Goal: Information Seeking & Learning: Check status

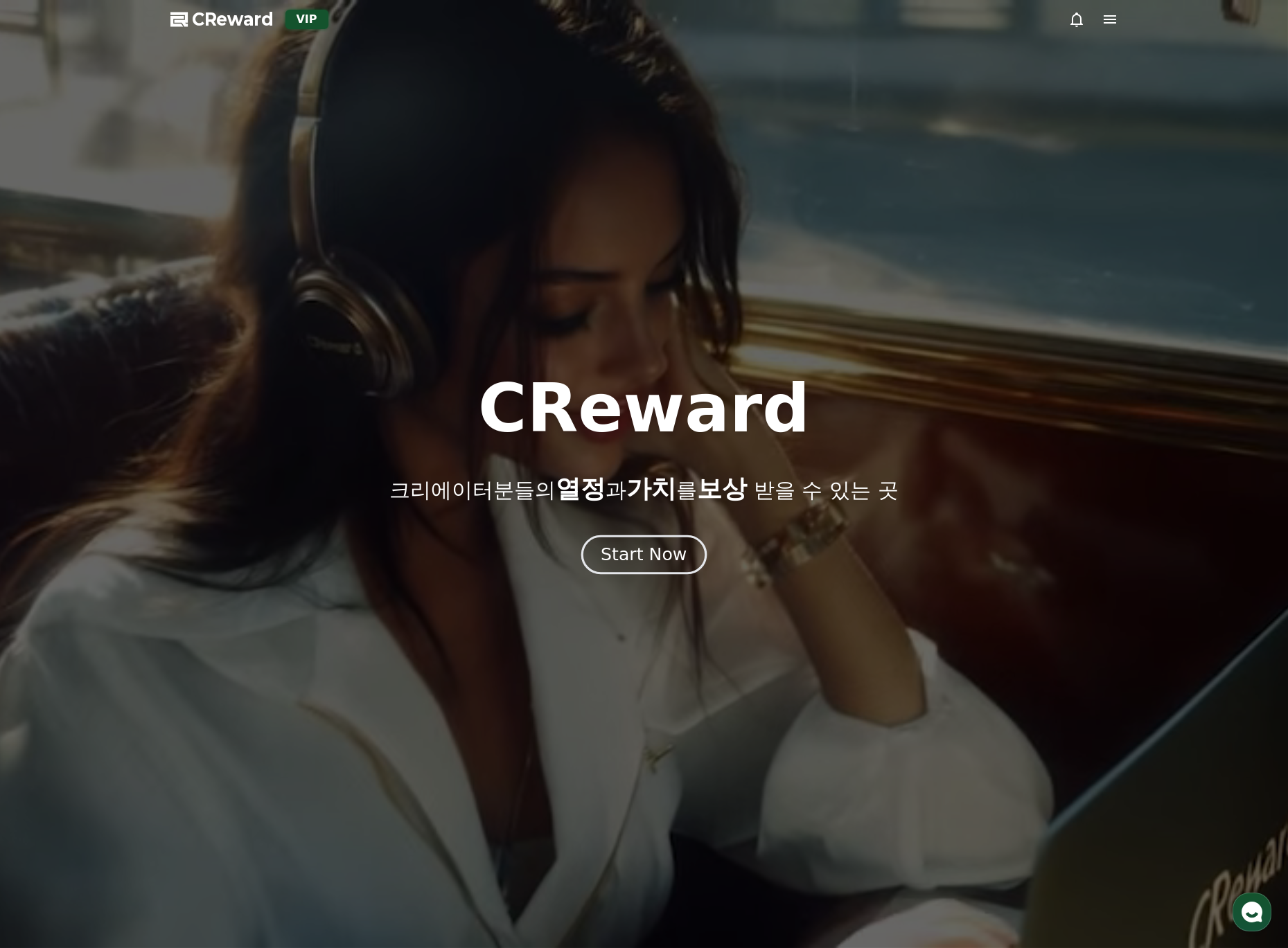
click at [654, 559] on div "Start Now" at bounding box center [644, 555] width 86 height 23
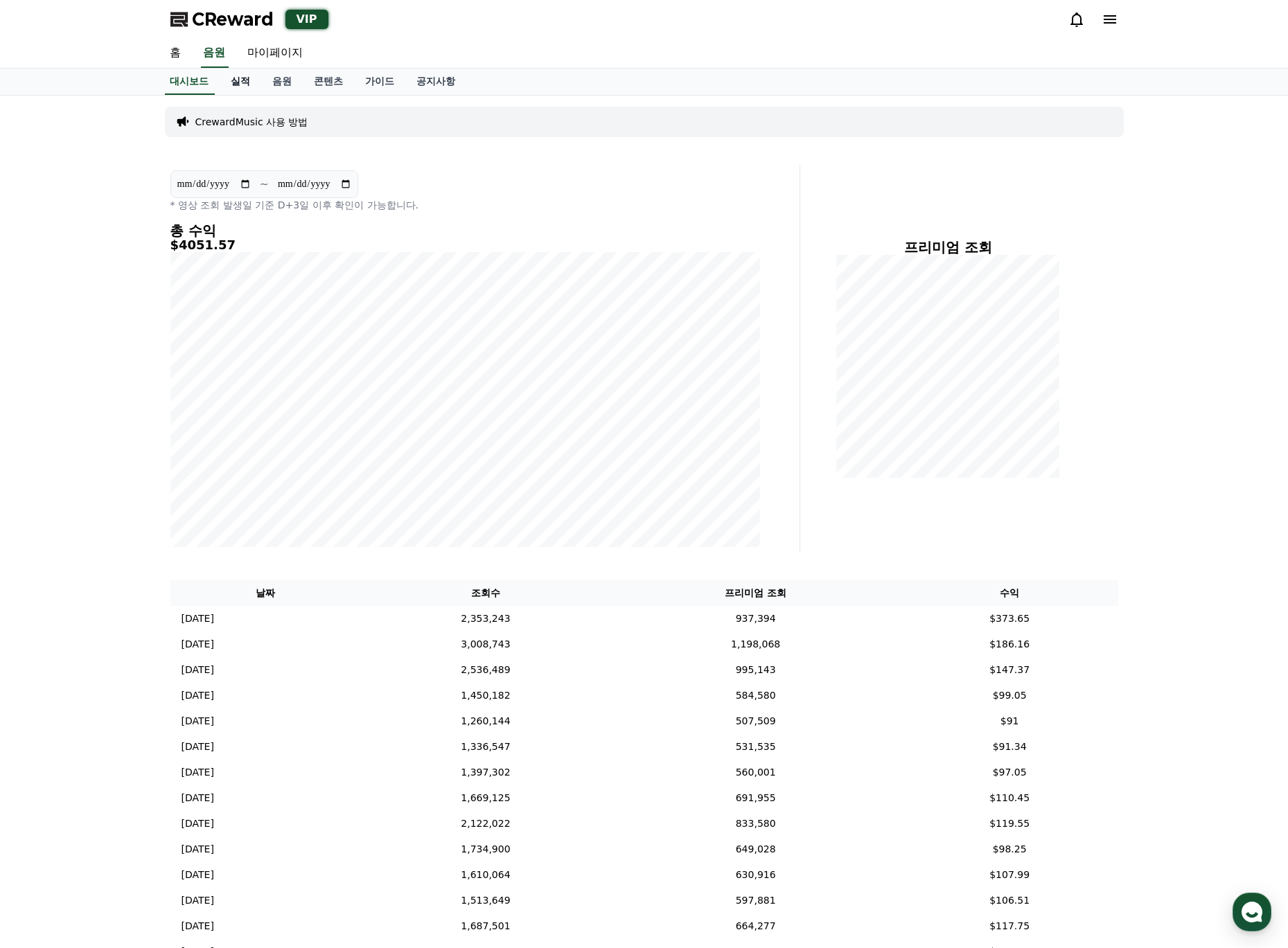
click at [249, 90] on link "실적" at bounding box center [240, 82] width 41 height 27
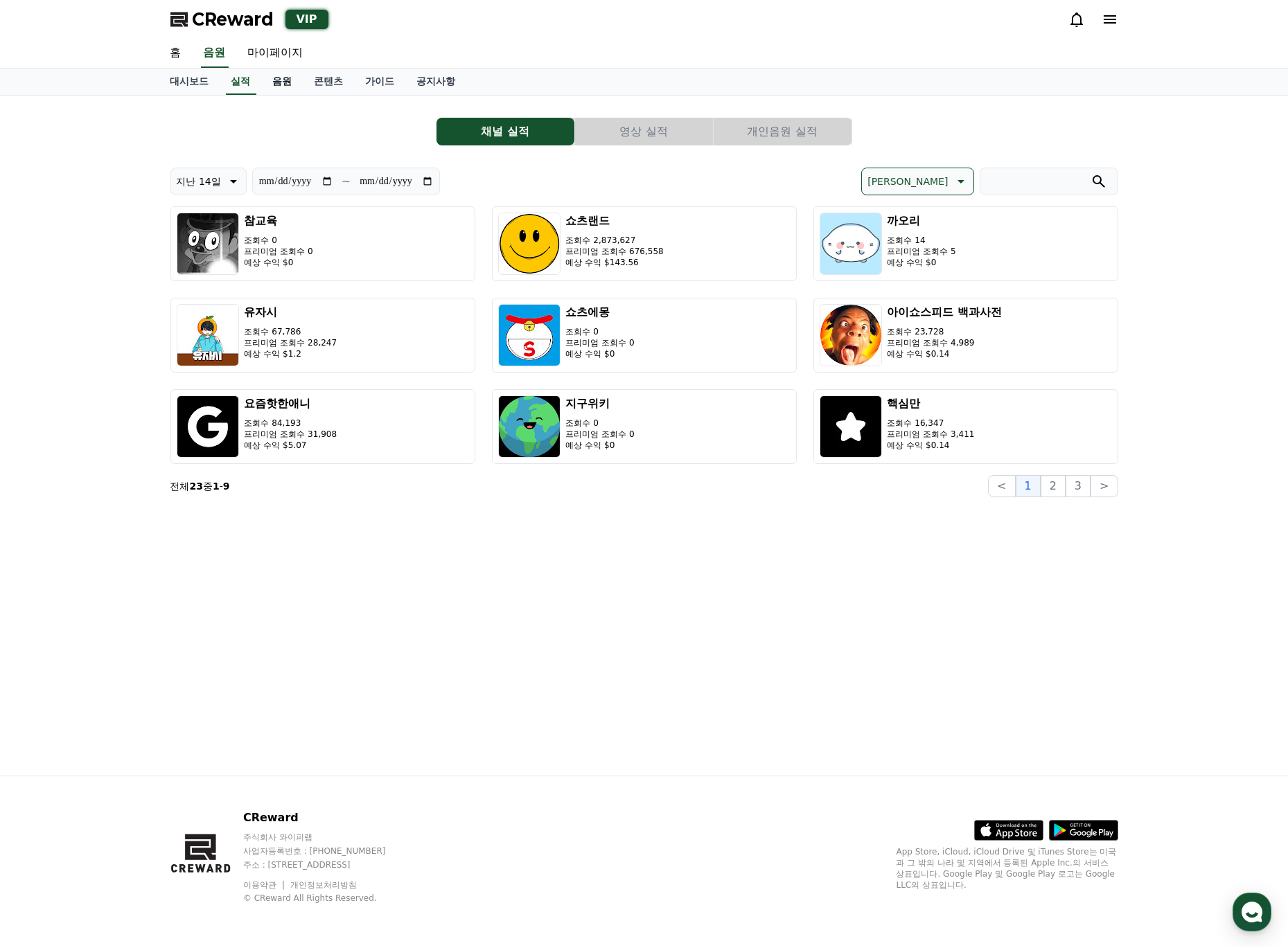
click at [274, 80] on link "음원" at bounding box center [283, 82] width 41 height 27
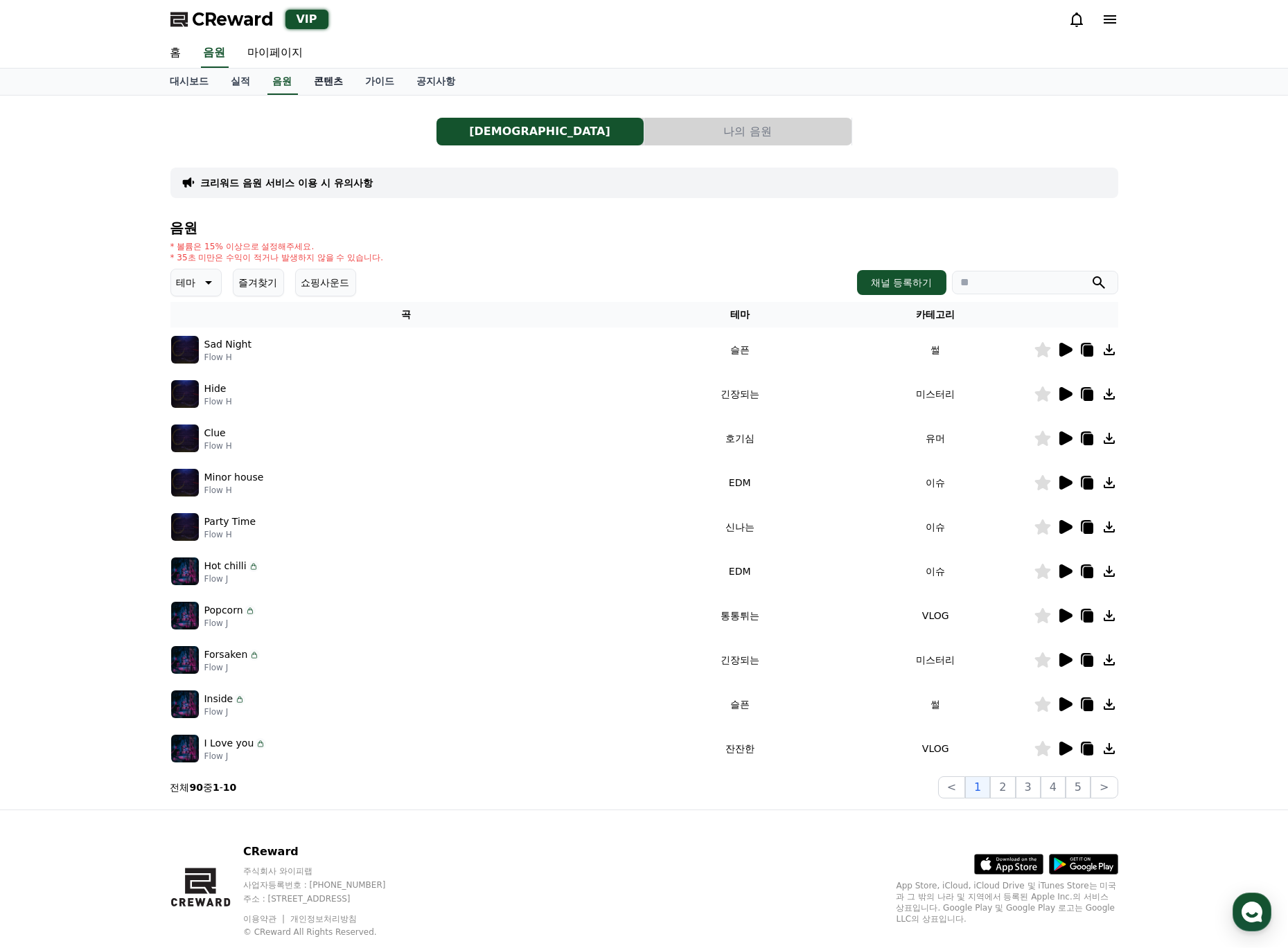
click at [333, 85] on link "콘텐츠" at bounding box center [329, 82] width 52 height 27
click at [384, 85] on link "가이드" at bounding box center [381, 82] width 52 height 27
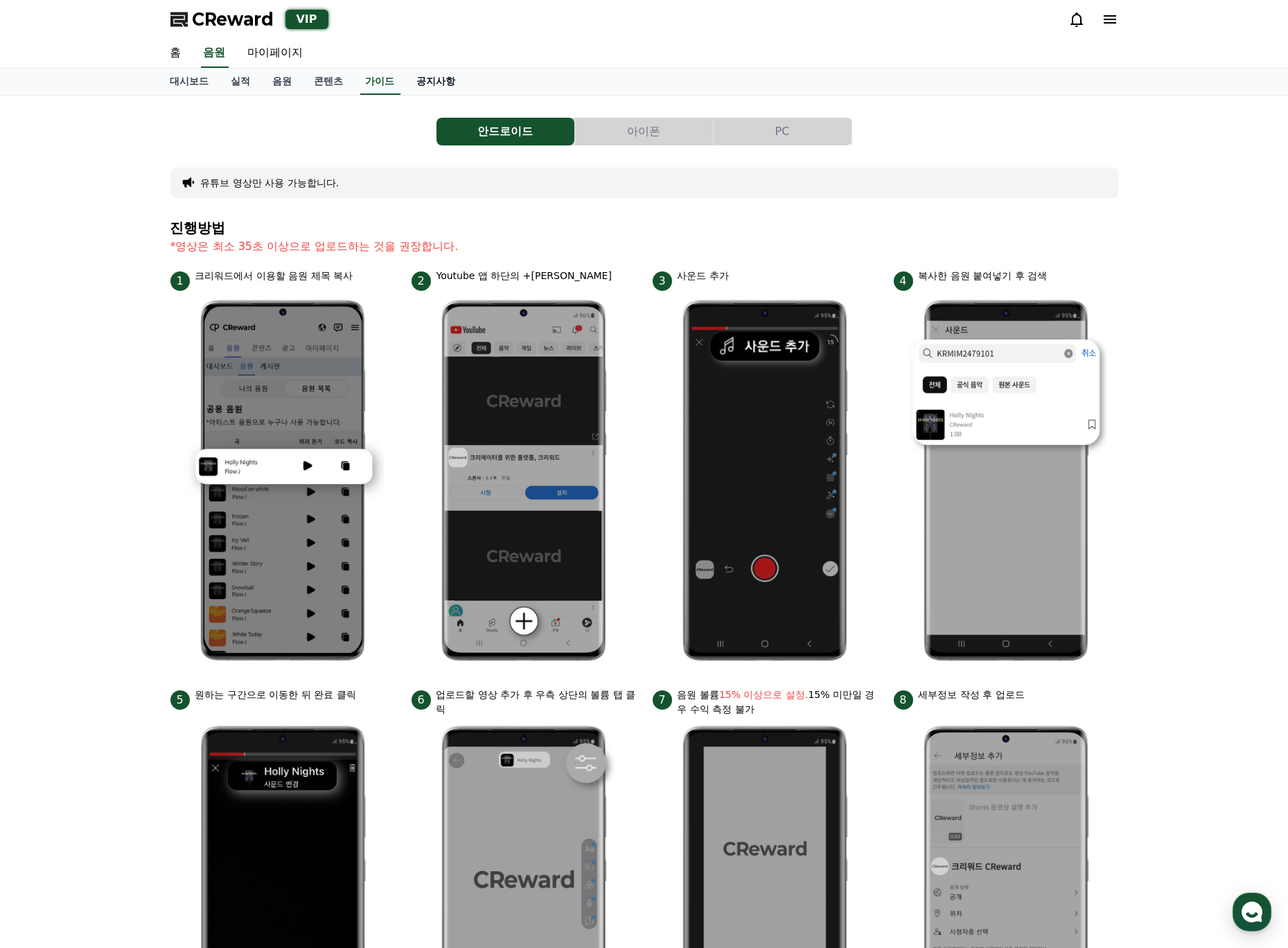
click at [454, 81] on link "공지사항" at bounding box center [436, 82] width 61 height 27
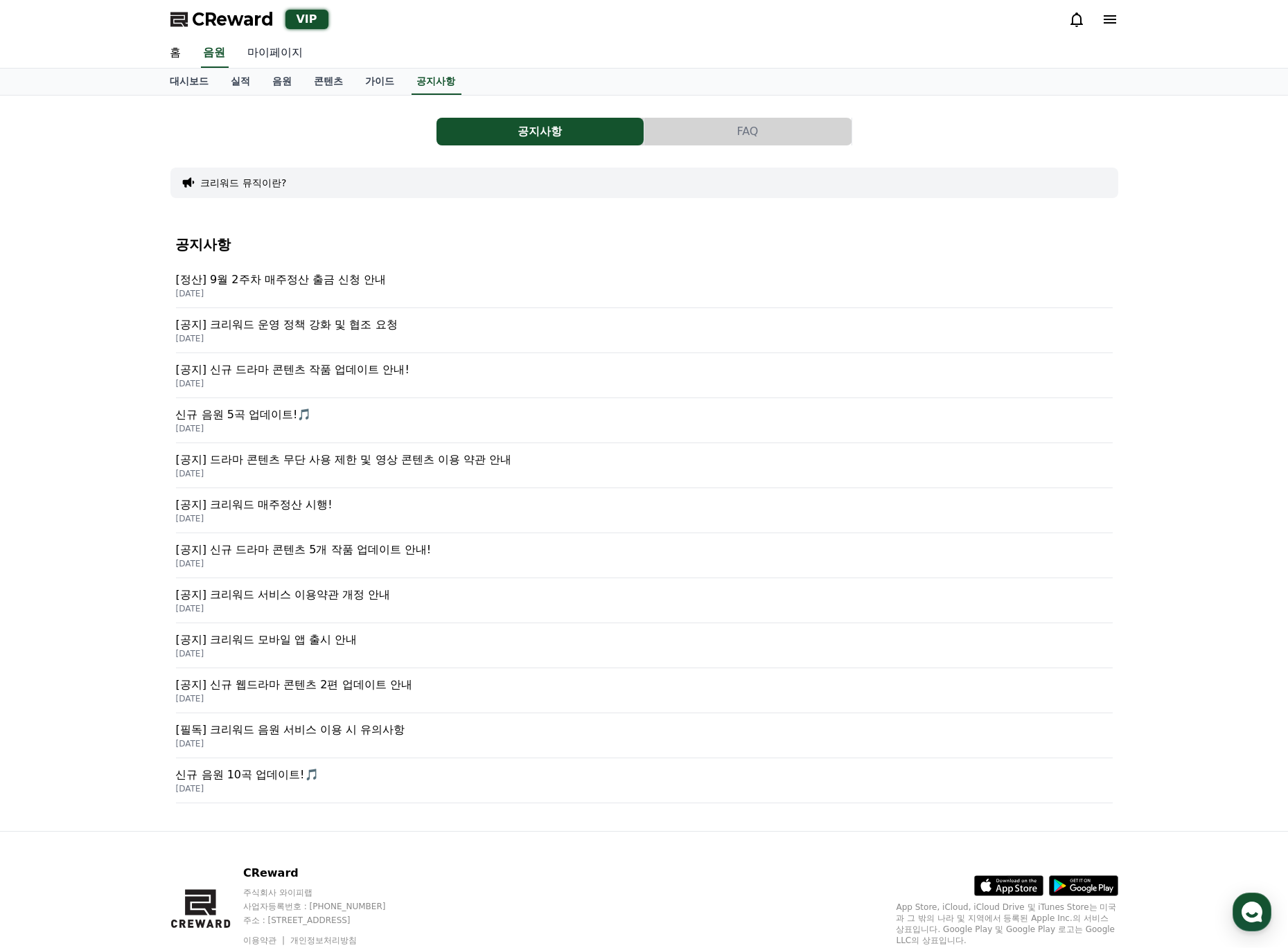
click at [269, 47] on link "마이페이지" at bounding box center [276, 53] width 77 height 29
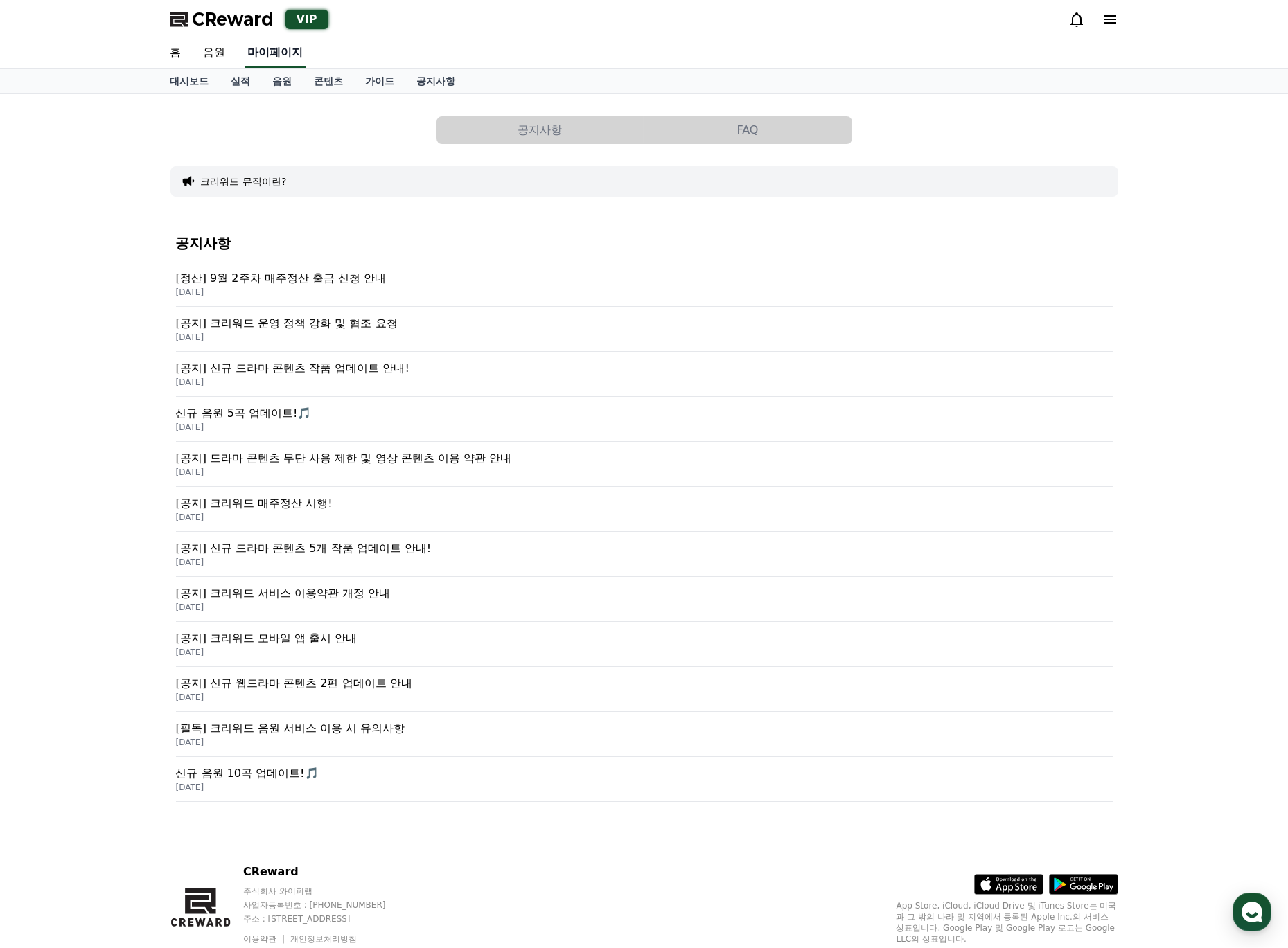
select select "**********"
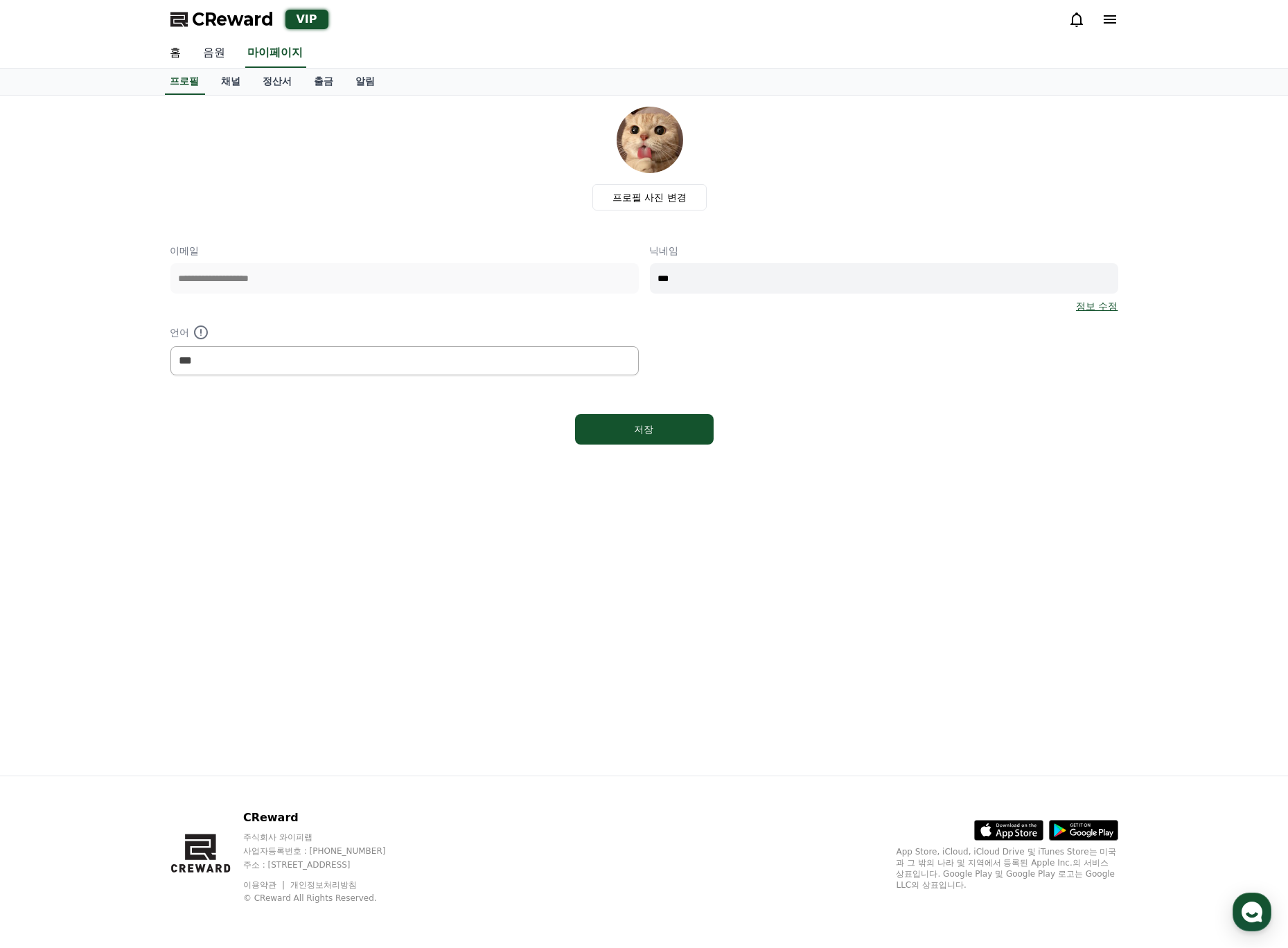
click at [212, 48] on link "음원" at bounding box center [215, 53] width 44 height 29
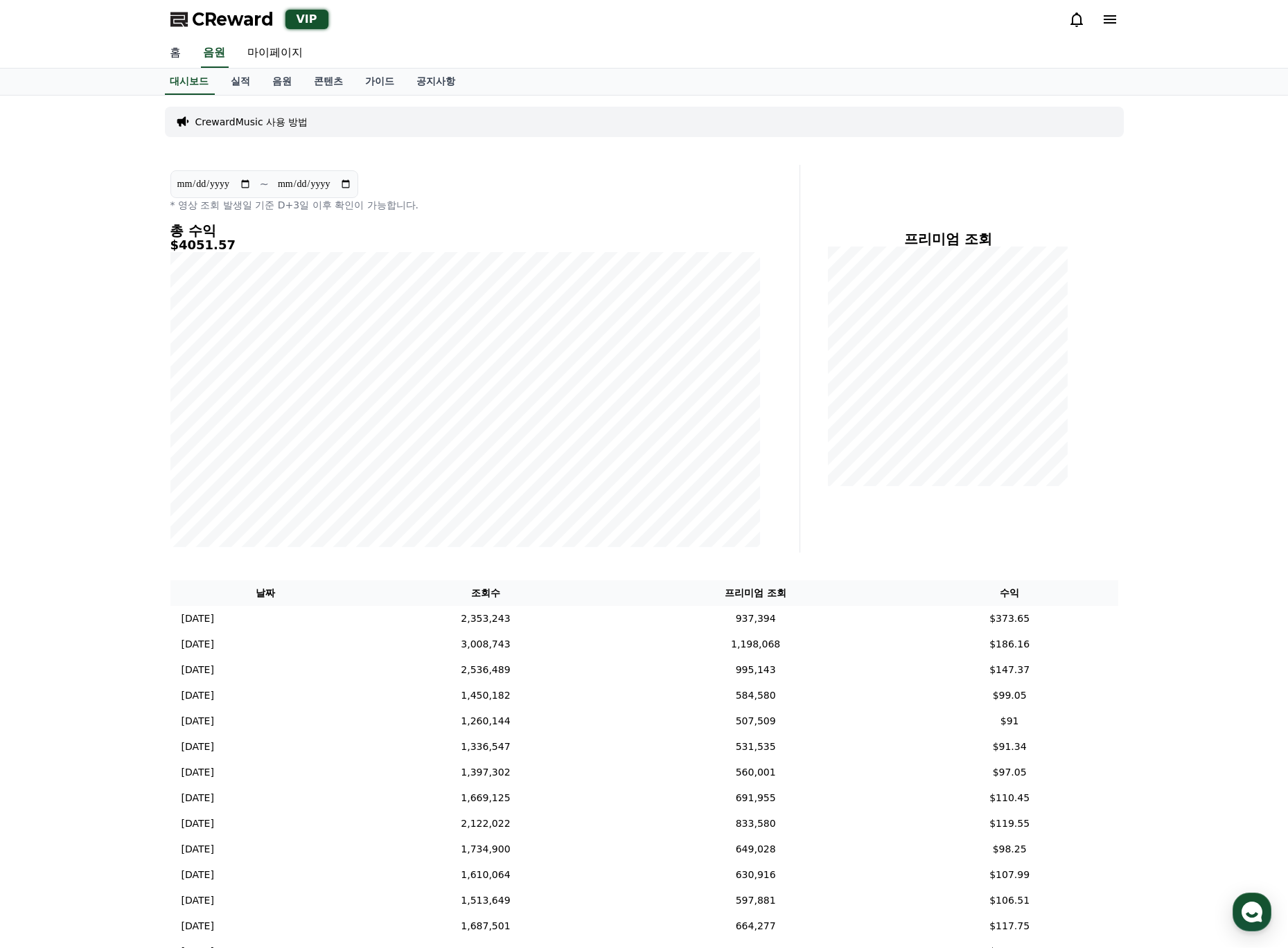
click at [173, 57] on link "홈" at bounding box center [176, 53] width 34 height 29
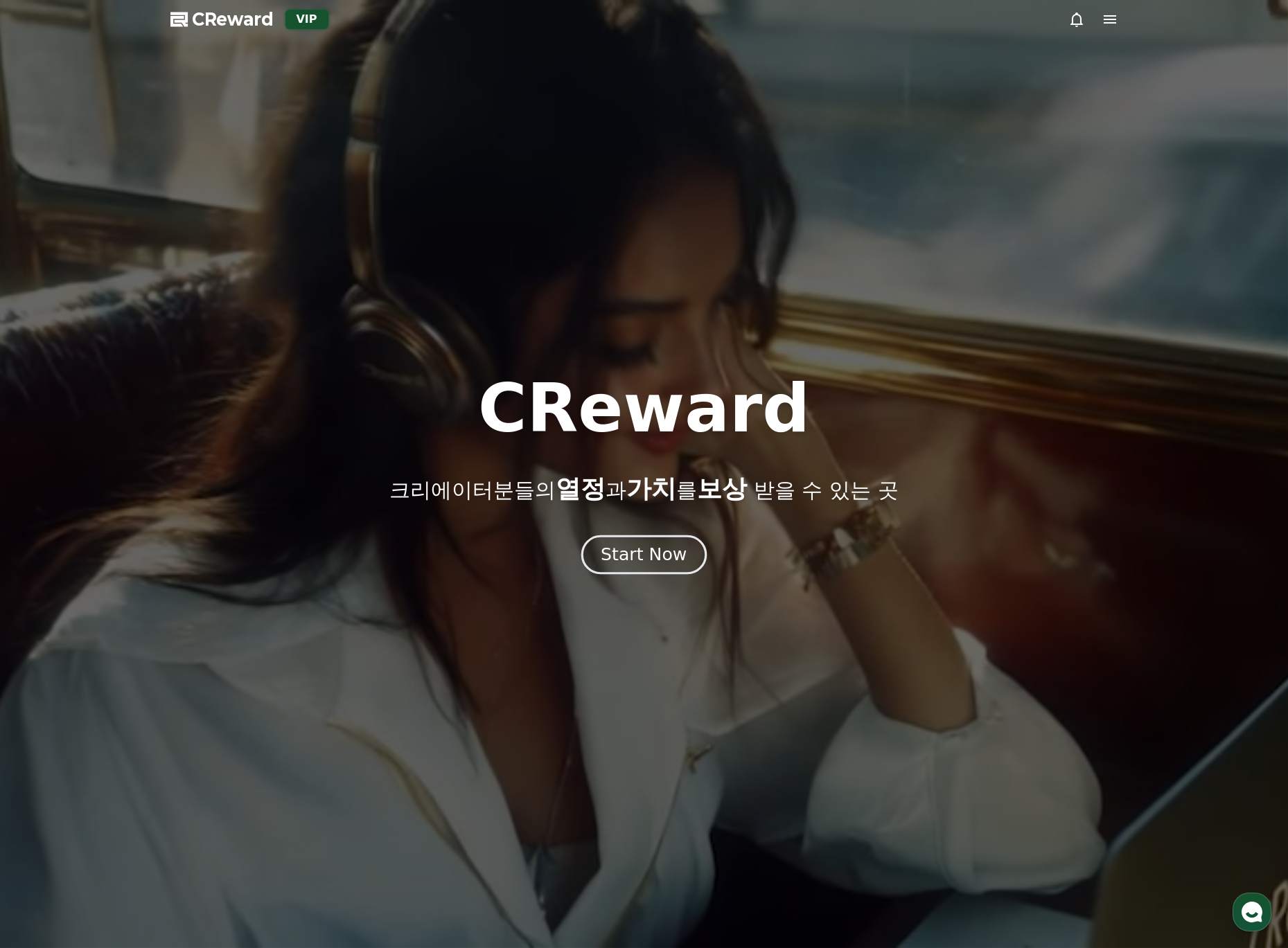
click at [639, 556] on div "Start Now" at bounding box center [644, 555] width 86 height 23
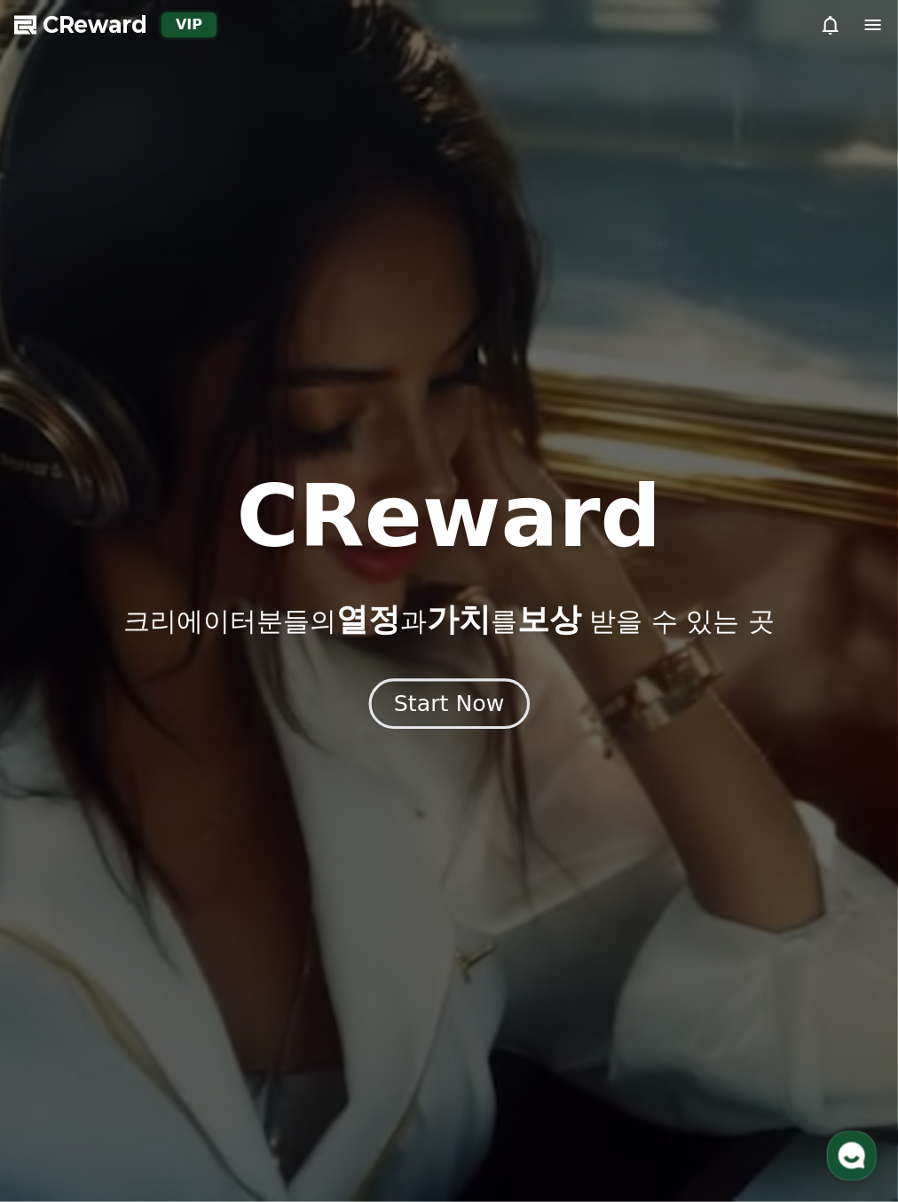
click at [476, 598] on div "Start Now" at bounding box center [449, 704] width 110 height 30
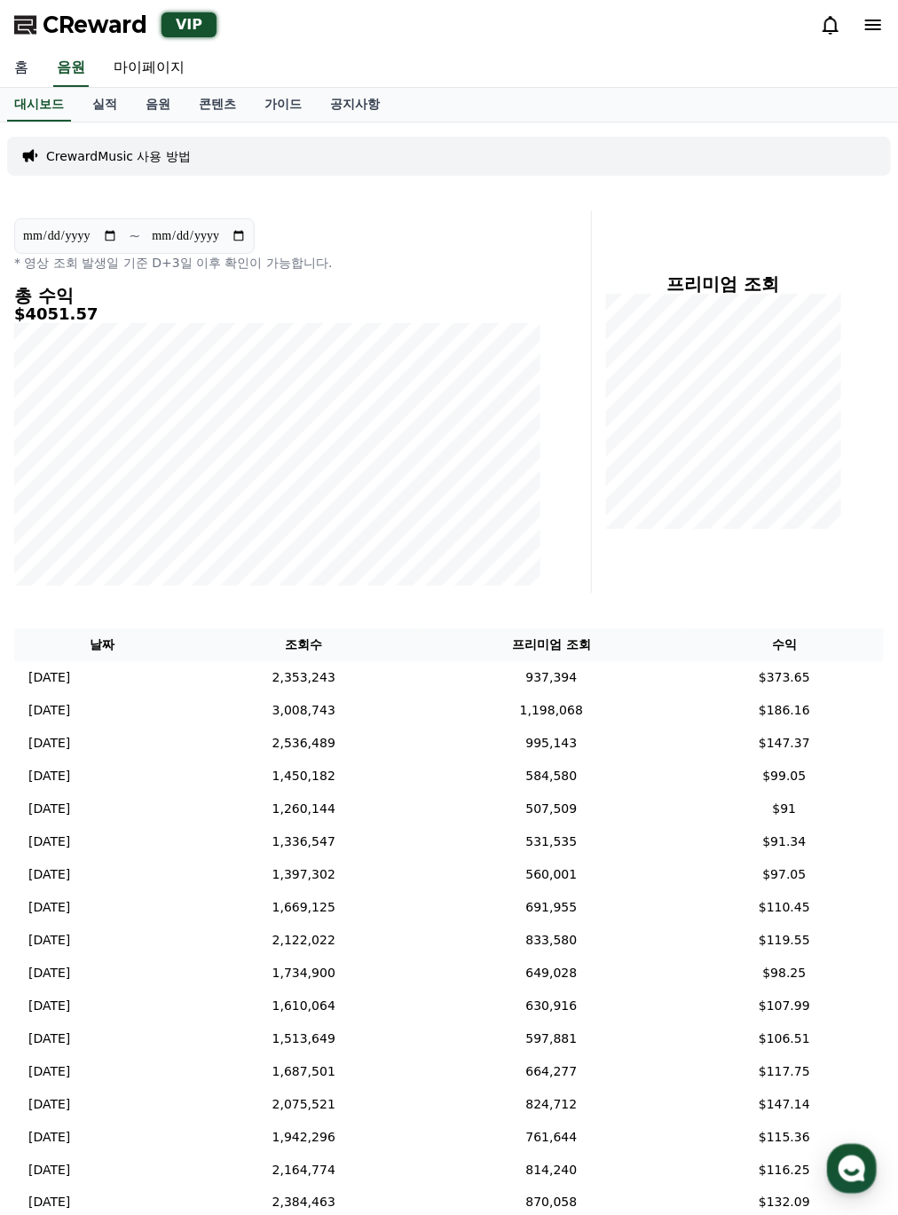
click at [27, 78] on link "홈" at bounding box center [21, 68] width 43 height 37
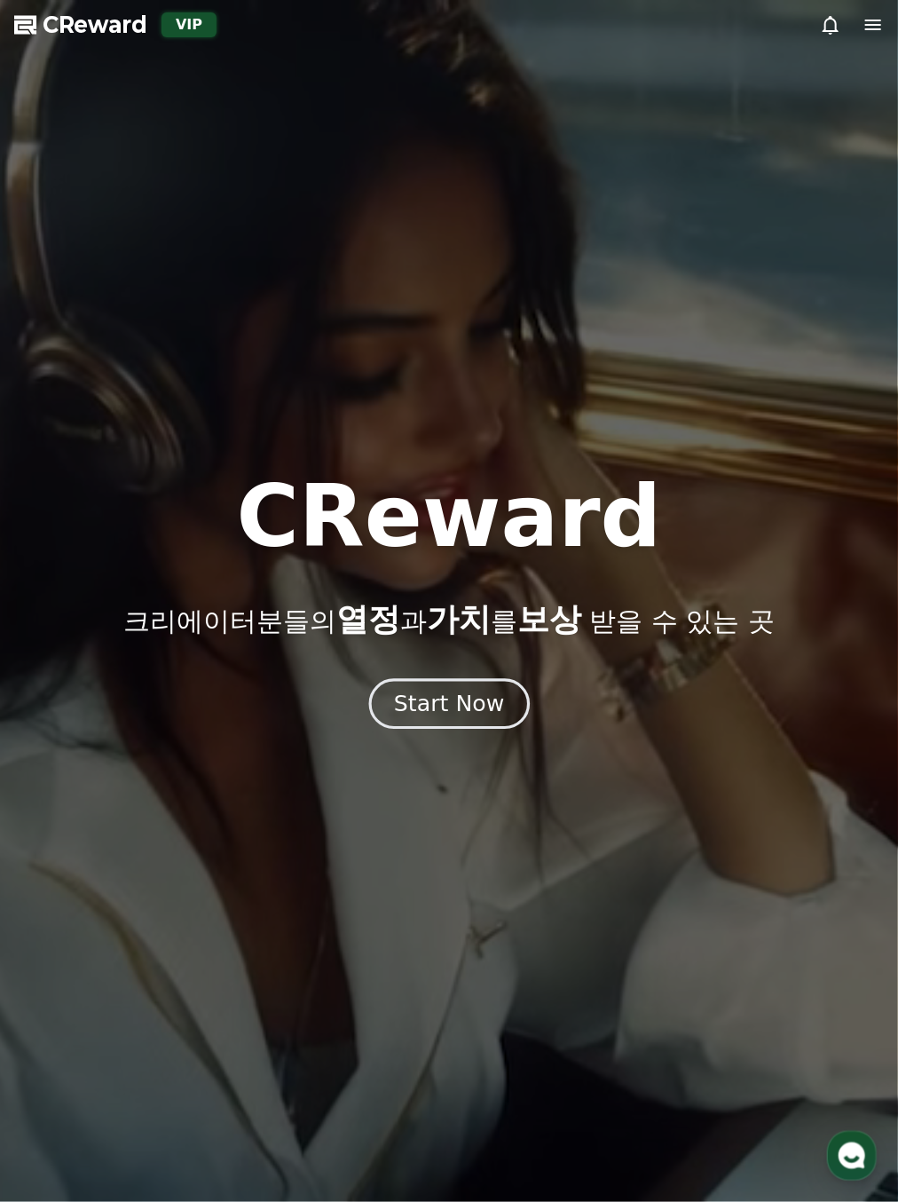
click at [441, 598] on div "Start Now" at bounding box center [449, 704] width 110 height 30
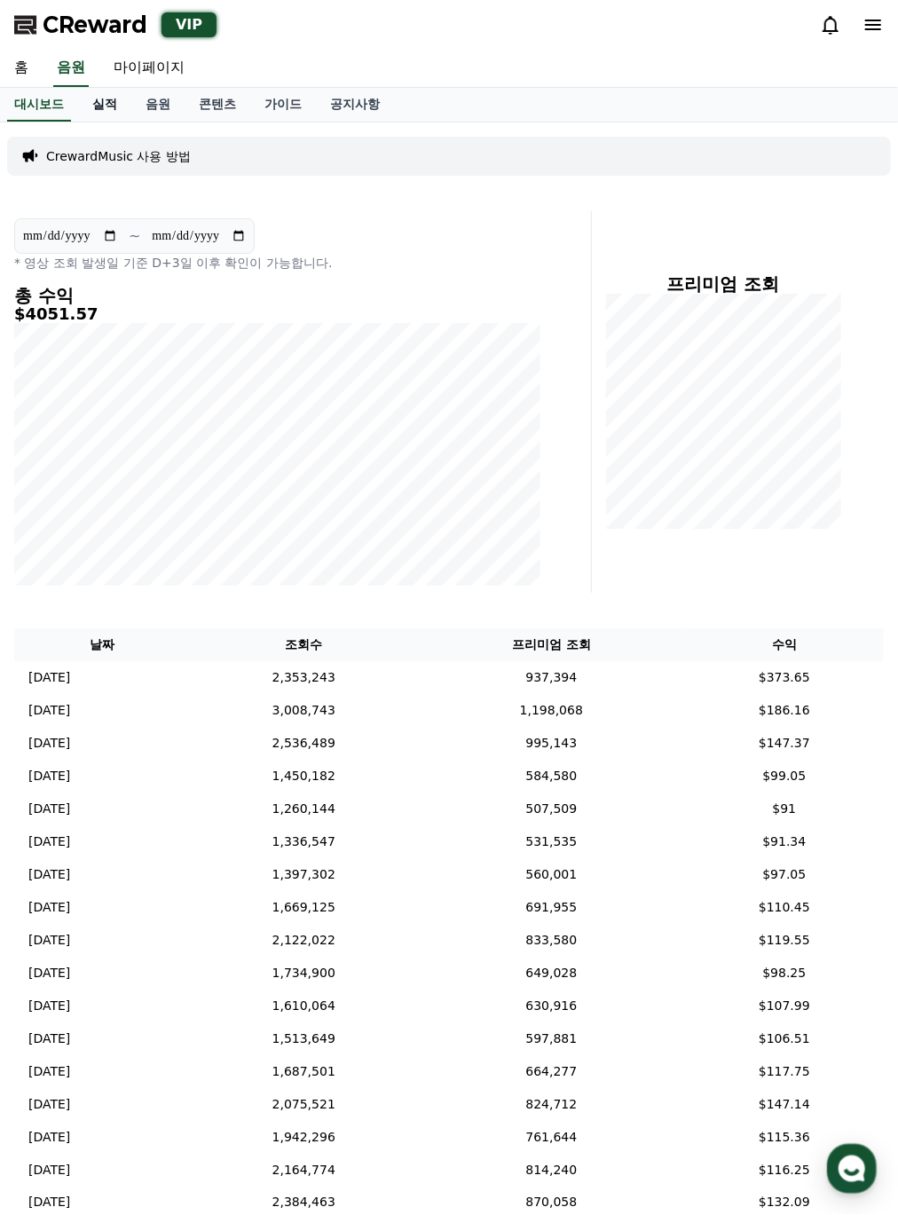
click at [116, 115] on link "실적" at bounding box center [104, 105] width 53 height 34
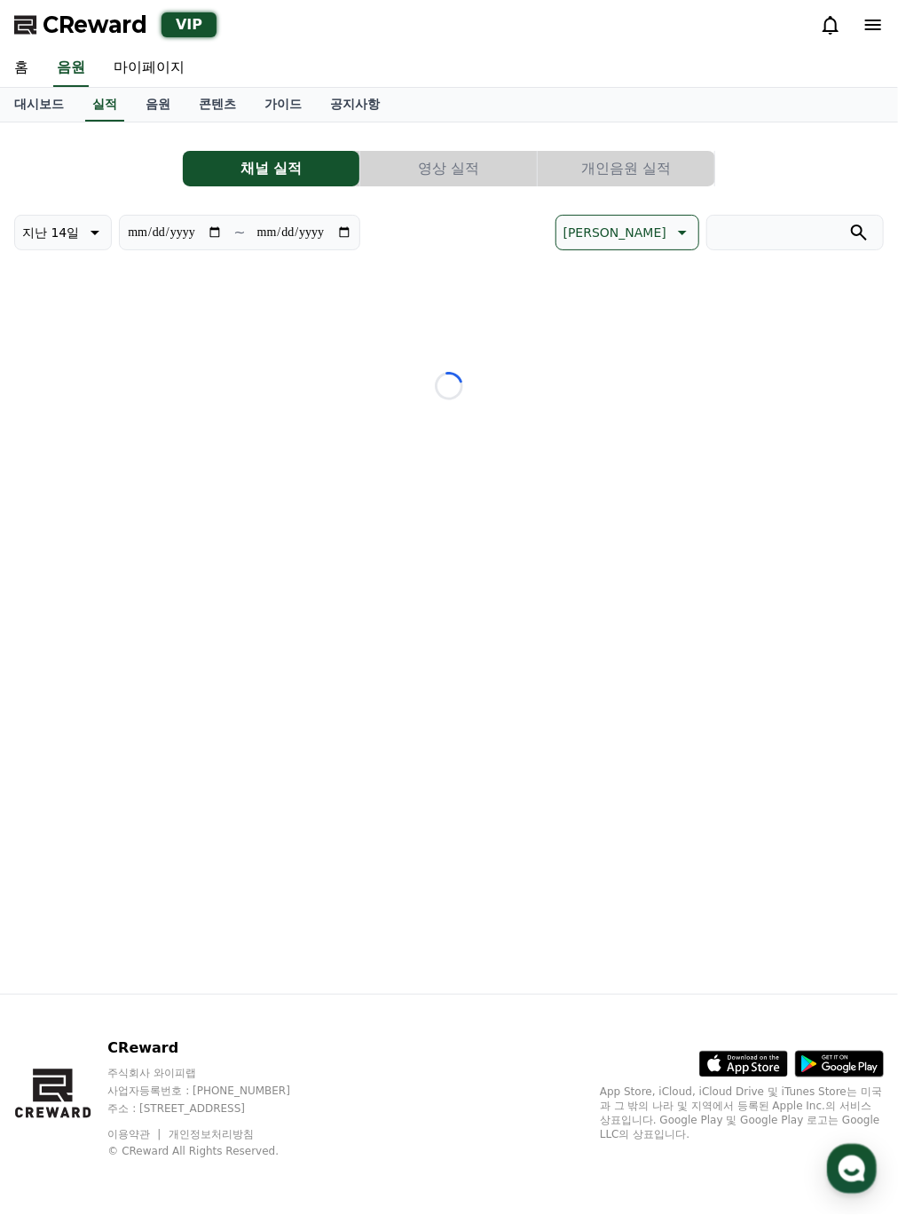
click at [617, 177] on button "개인음원 실적" at bounding box center [626, 169] width 177 height 36
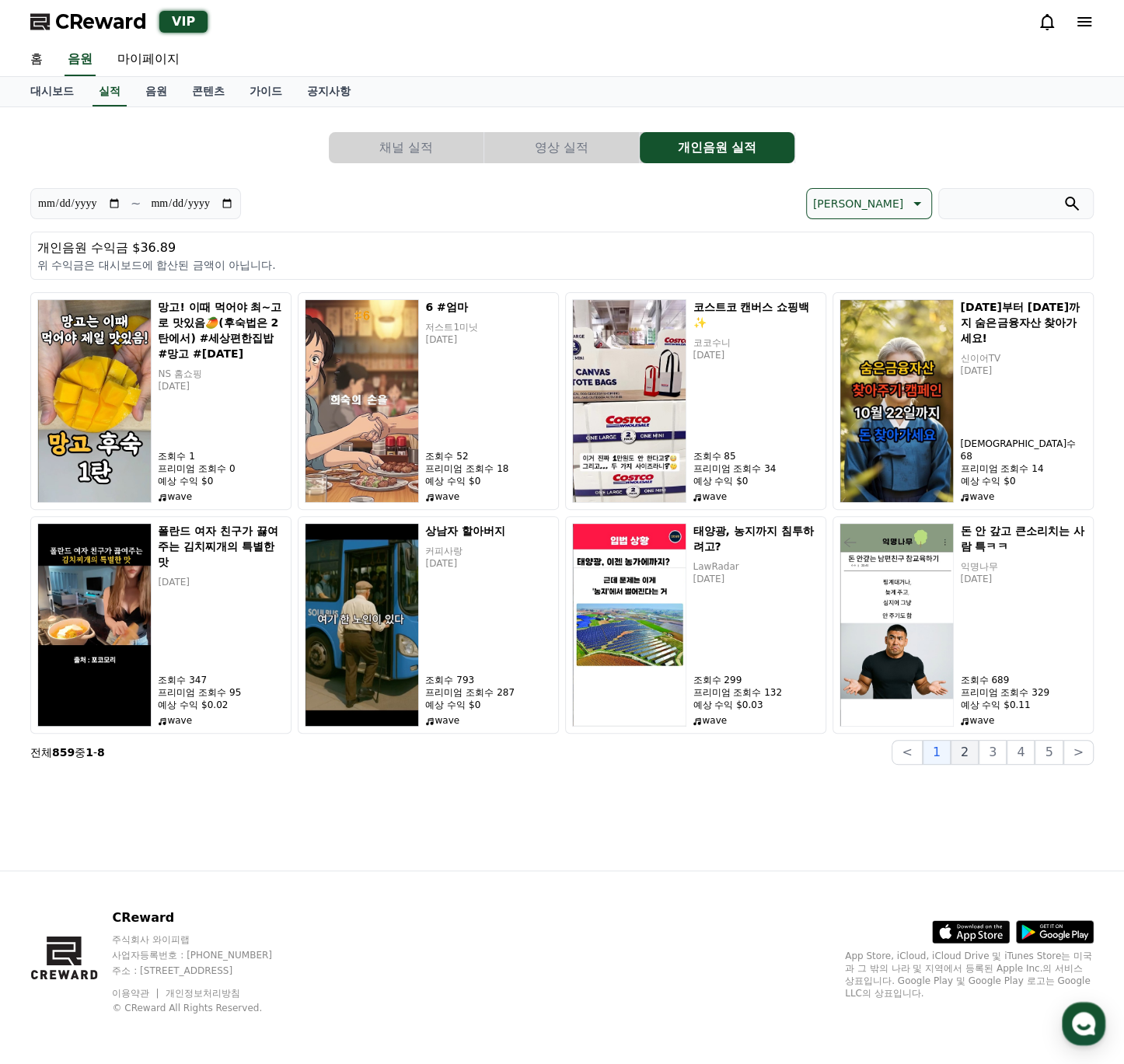
click at [786, 524] on button "2" at bounding box center [965, 752] width 28 height 25
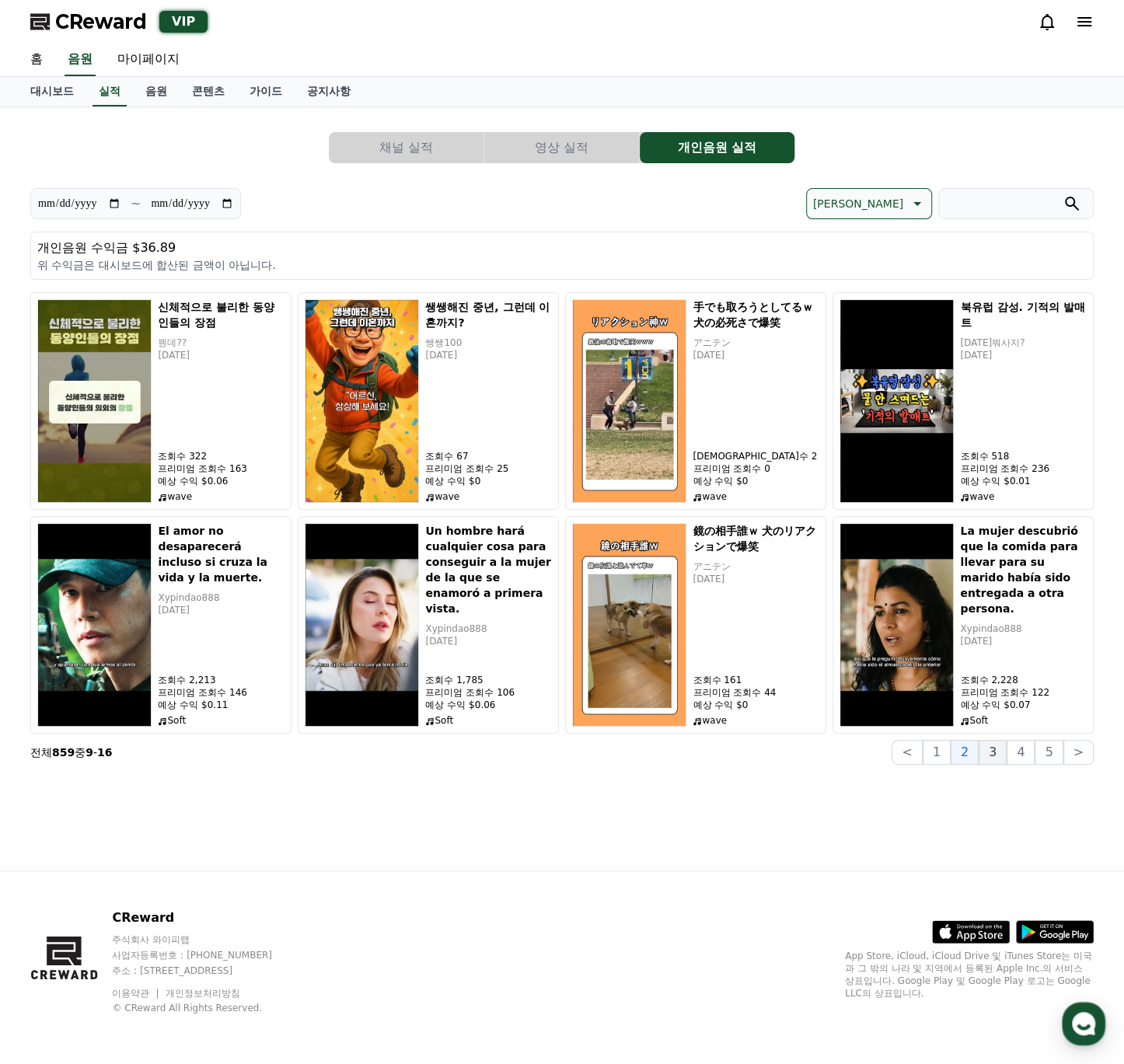
click at [786, 524] on button "3" at bounding box center [993, 752] width 28 height 25
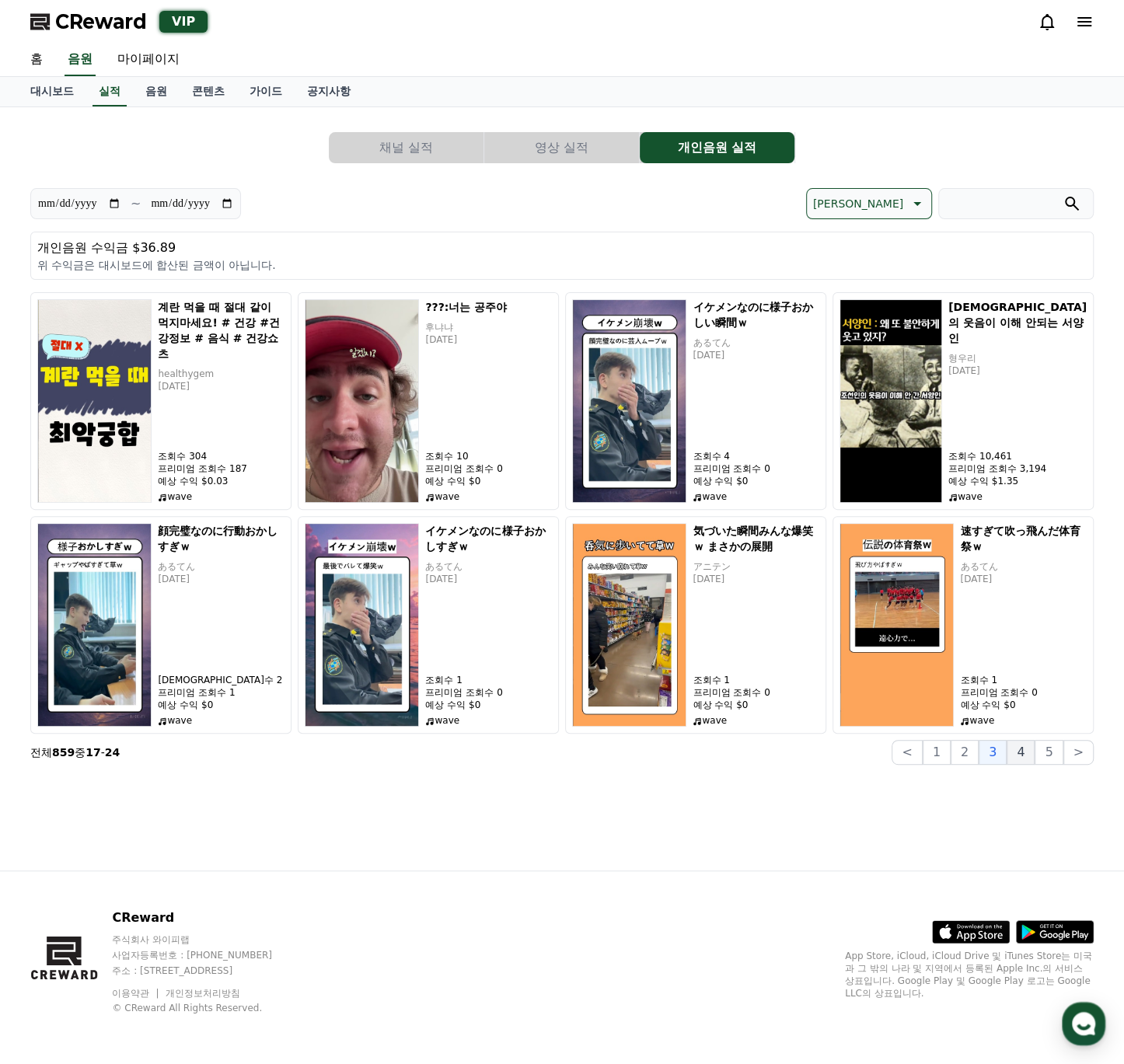
click at [786, 524] on button "4" at bounding box center [1021, 752] width 28 height 25
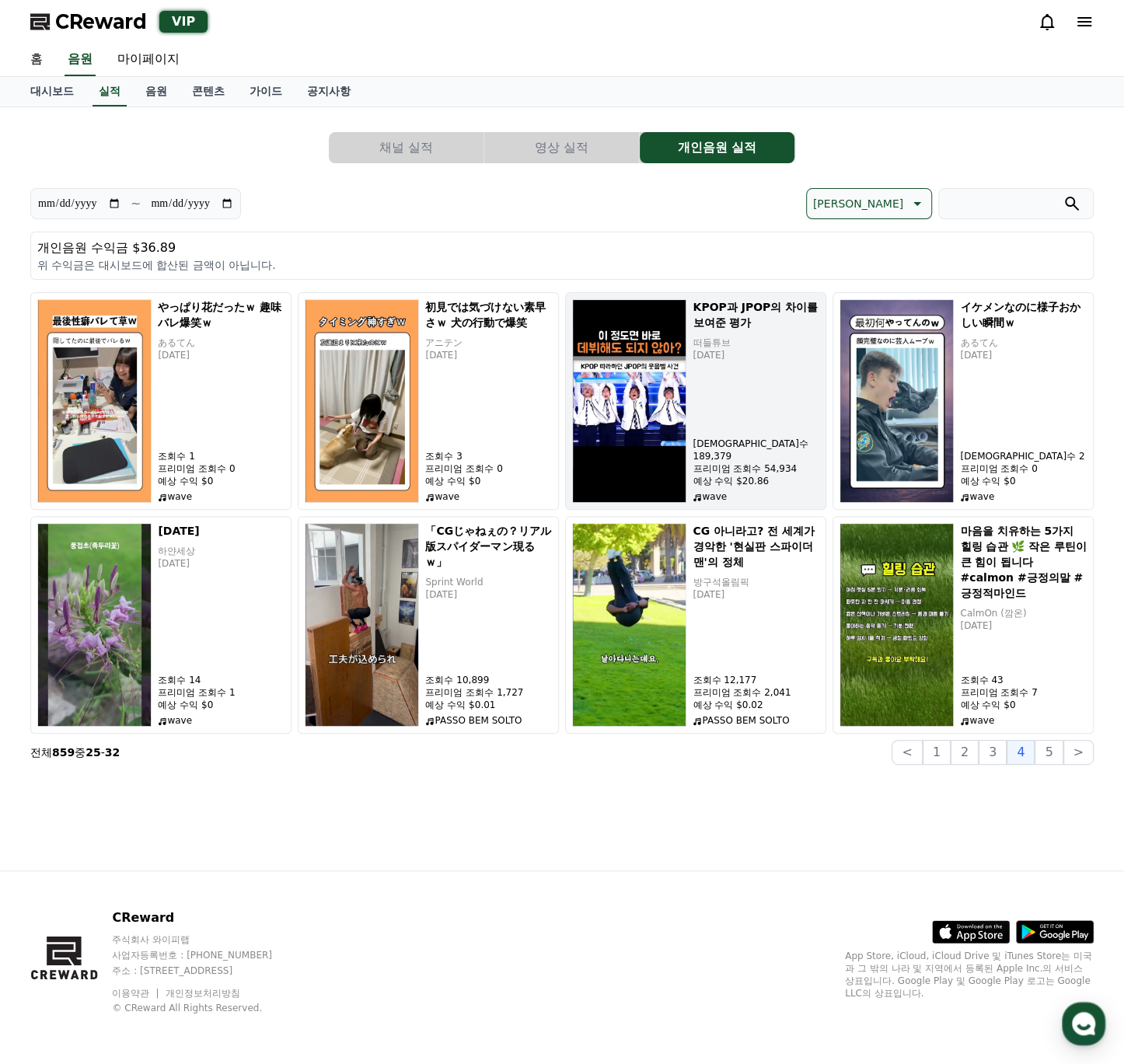
click at [734, 355] on p "[DATE]" at bounding box center [755, 356] width 127 height 12
